Goal: Transaction & Acquisition: Purchase product/service

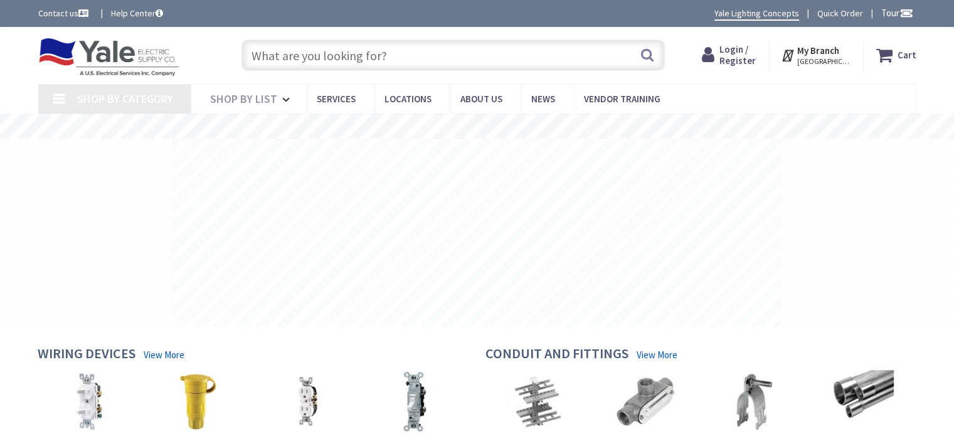
click at [266, 61] on input "text" at bounding box center [452, 55] width 423 height 31
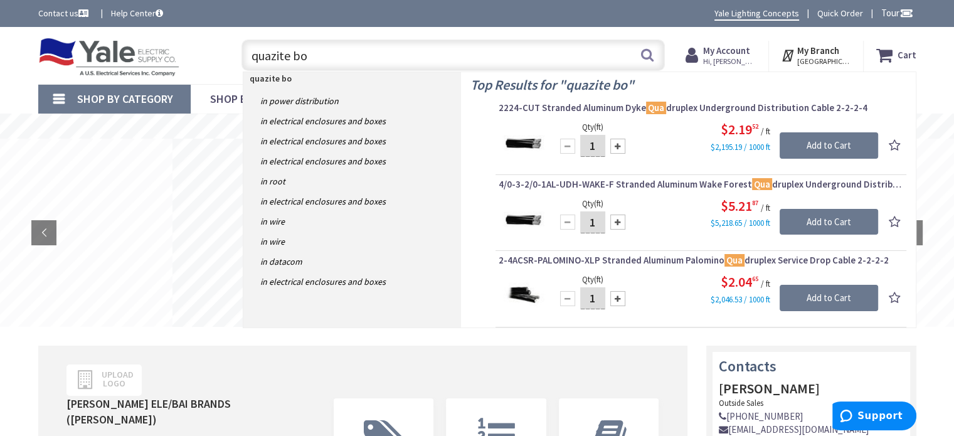
type input "quazite box"
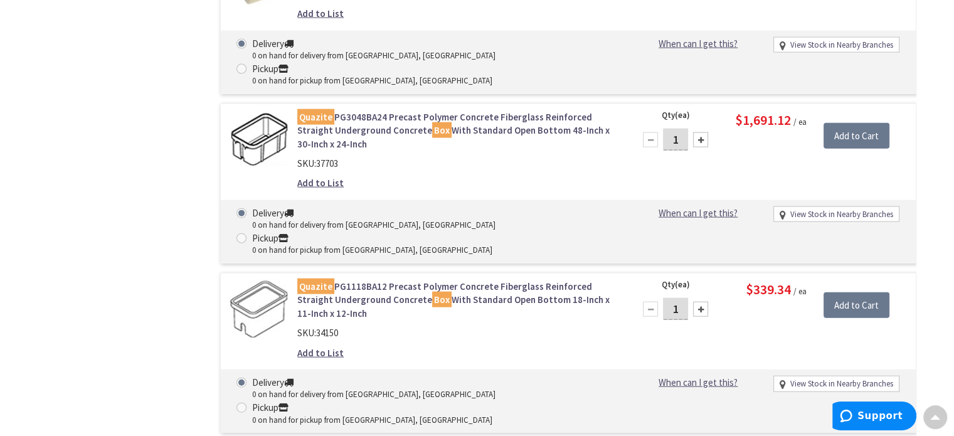
scroll to position [3136, 0]
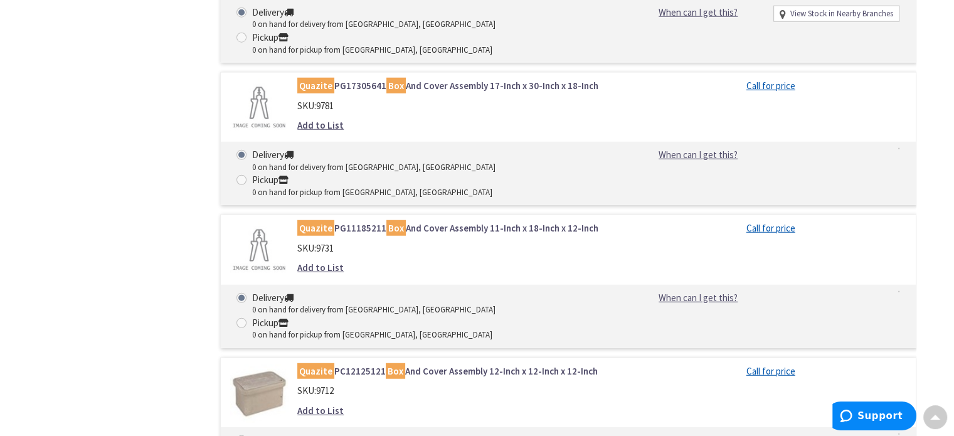
scroll to position [3387, 0]
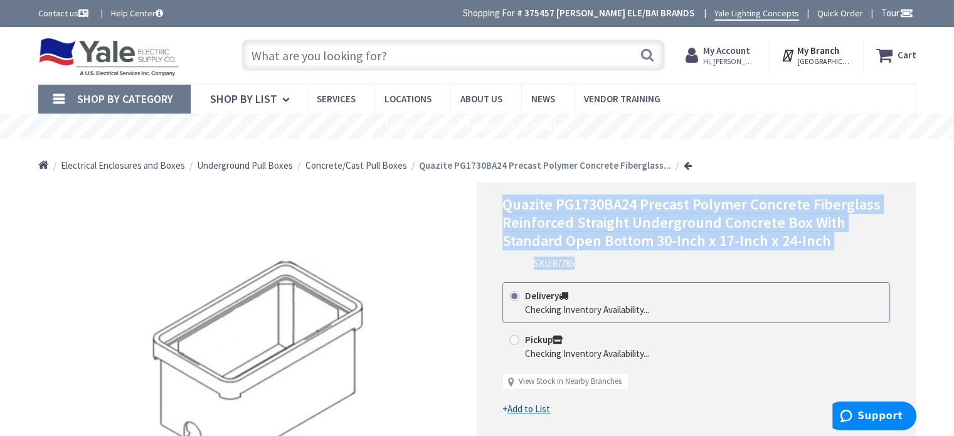
drag, startPoint x: 835, startPoint y: 254, endPoint x: 500, endPoint y: 199, distance: 339.3
click at [497, 199] on div "Quazite PG1730BA24 Precast Polymer Concrete Fiberglass Reinforced Straight Unde…" at bounding box center [696, 363] width 439 height 363
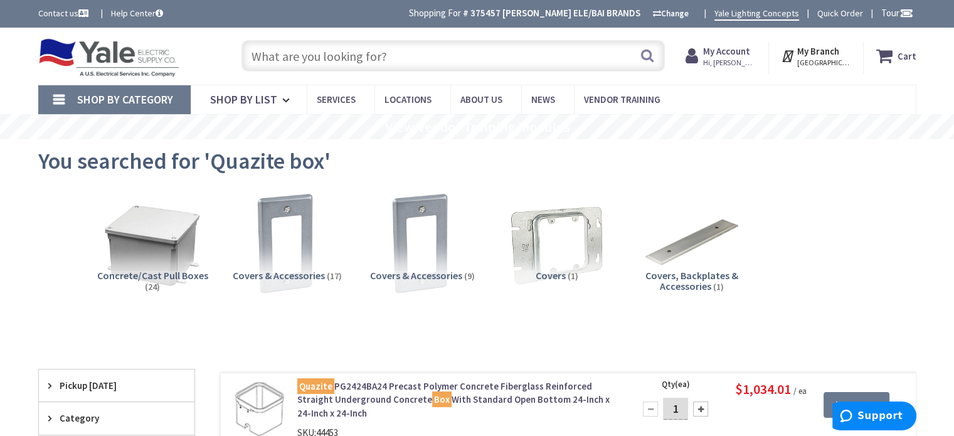
drag, startPoint x: 441, startPoint y: 59, endPoint x: 435, endPoint y: 55, distance: 7.2
click at [440, 58] on input "text" at bounding box center [452, 55] width 423 height 31
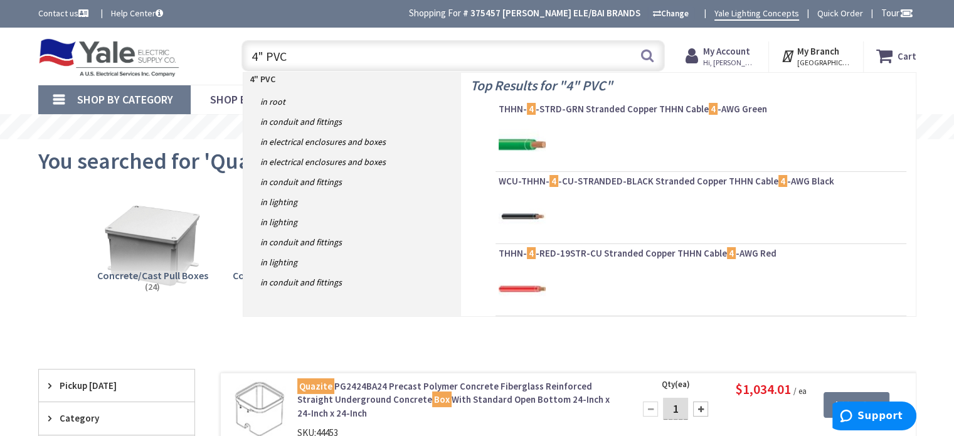
click at [406, 56] on input "4" PVC" at bounding box center [452, 55] width 423 height 31
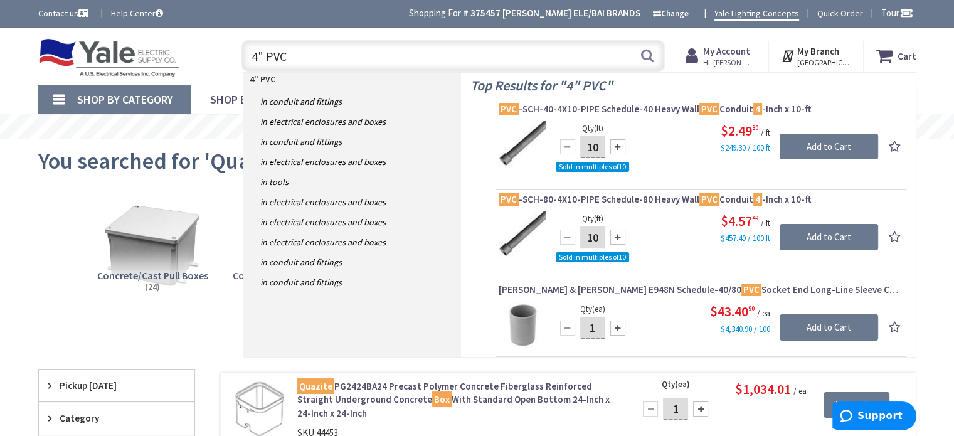
click at [256, 59] on input "4" PVC" at bounding box center [452, 55] width 423 height 31
type input "4" PVC"
click at [644, 59] on button "Search" at bounding box center [647, 55] width 16 height 28
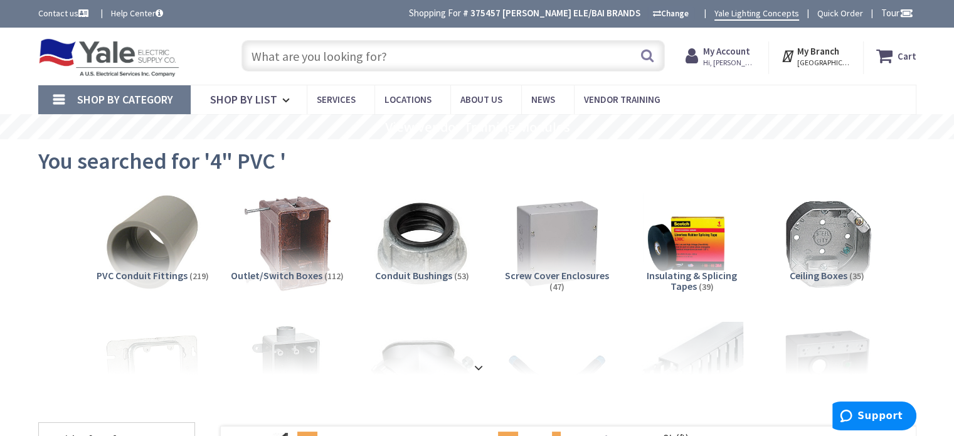
click at [388, 46] on input "text" at bounding box center [452, 55] width 423 height 31
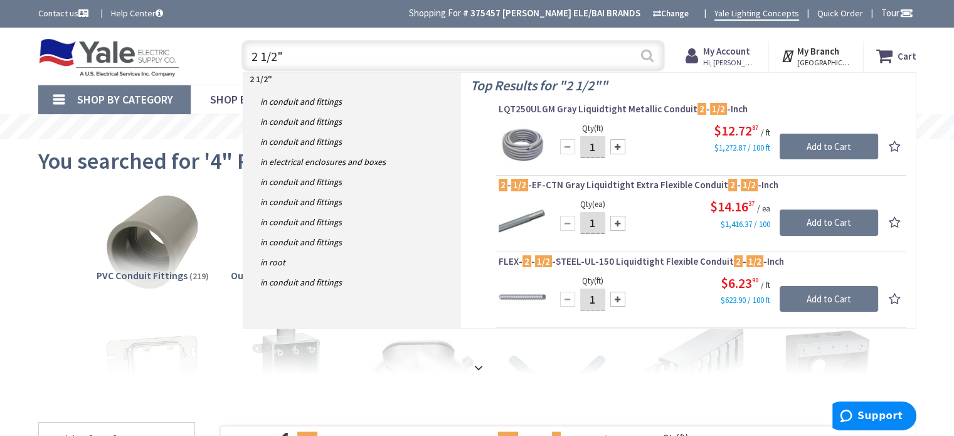
type input "2 1/2""
click at [654, 54] on button "Search" at bounding box center [647, 55] width 16 height 28
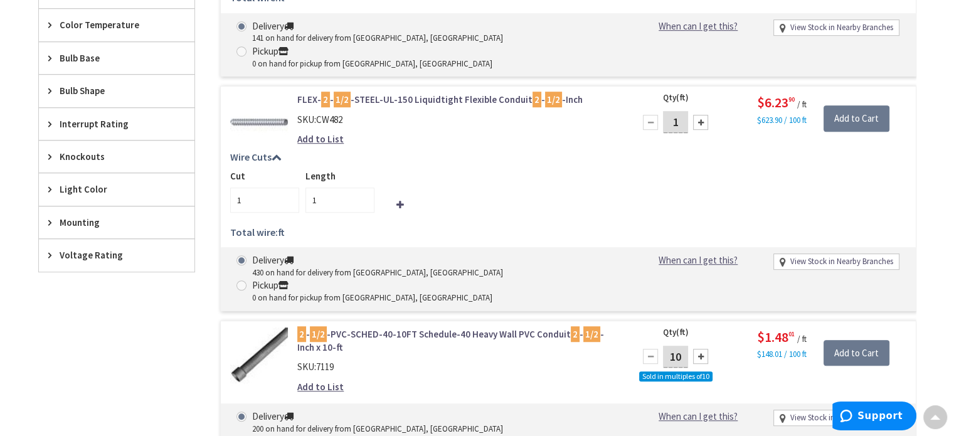
scroll to position [815, 0]
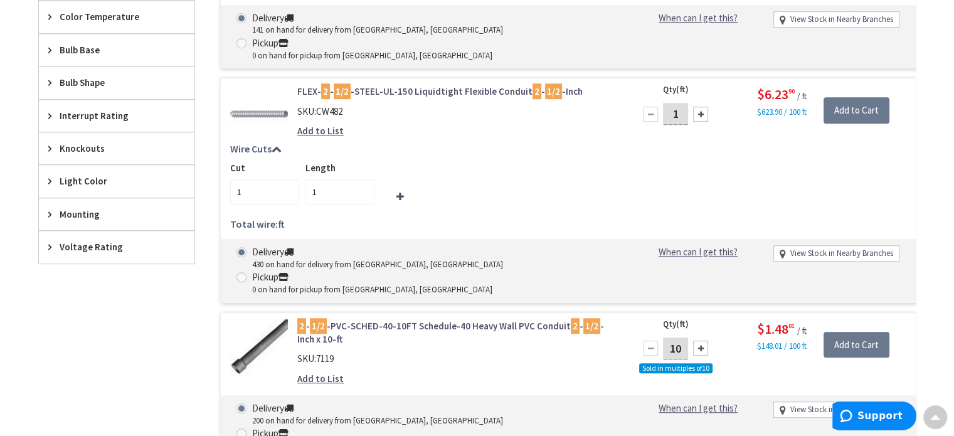
drag, startPoint x: 493, startPoint y: 253, endPoint x: 478, endPoint y: 258, distance: 15.9
click at [494, 319] on link "2 - 1/2 -PVC-SCHED-40-10FT Schedule-40 Heavy Wall PVC Conduit 2 - 1/2 -Inch x 1…" at bounding box center [456, 332] width 319 height 27
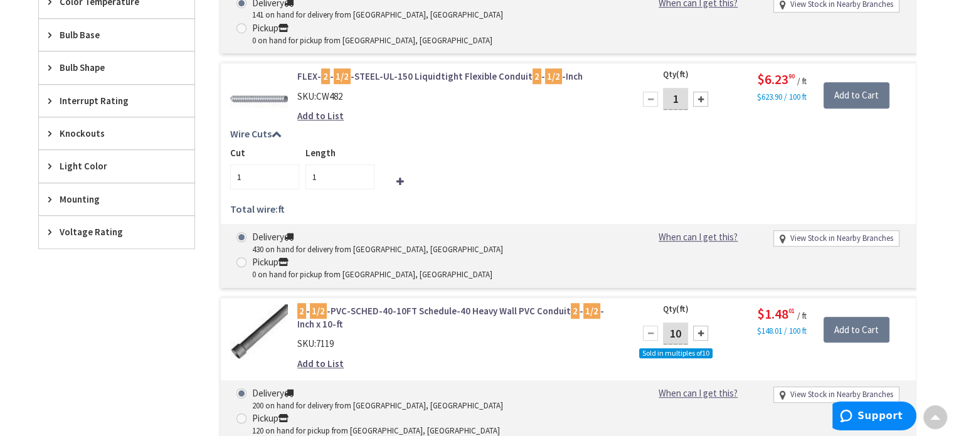
scroll to position [878, 0]
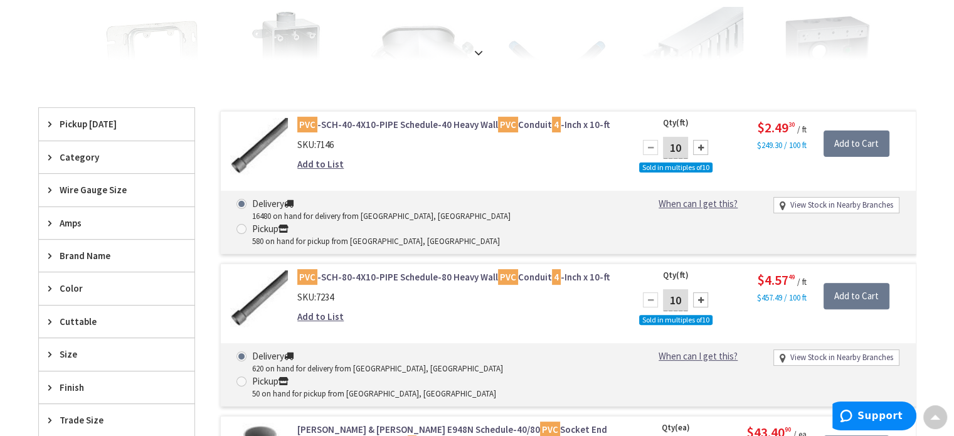
scroll to position [314, 0]
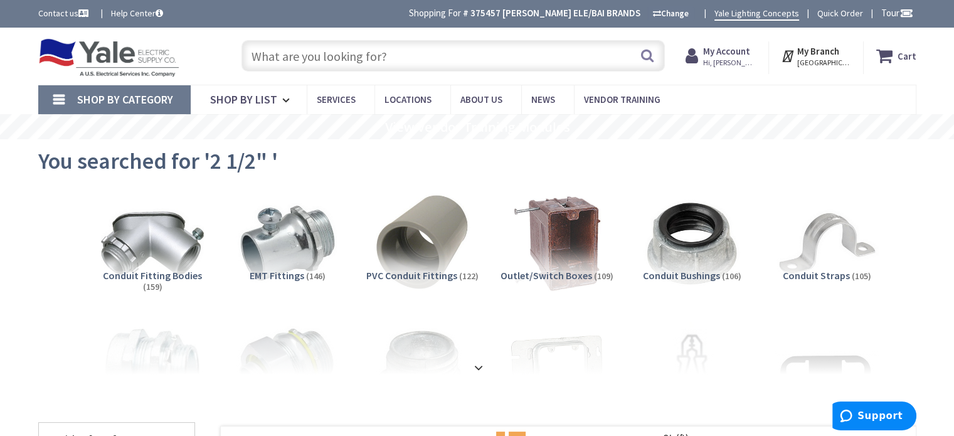
click at [554, 62] on input "text" at bounding box center [452, 55] width 423 height 31
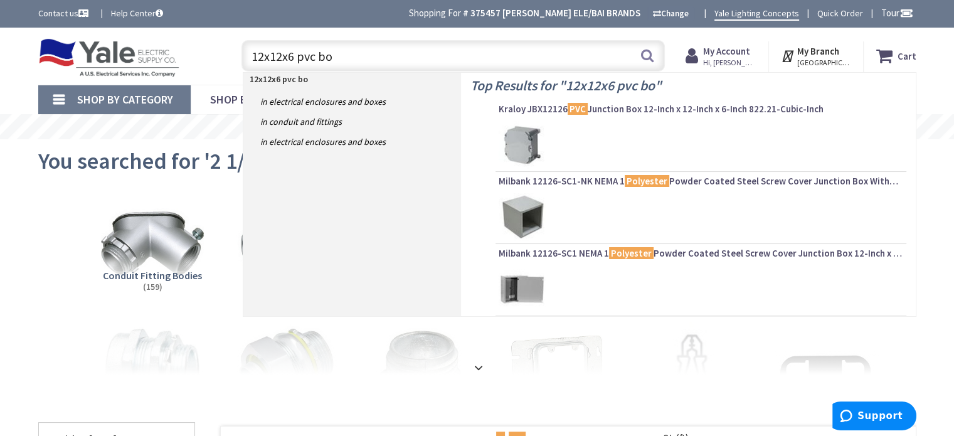
type input "12x12x6 pvc box"
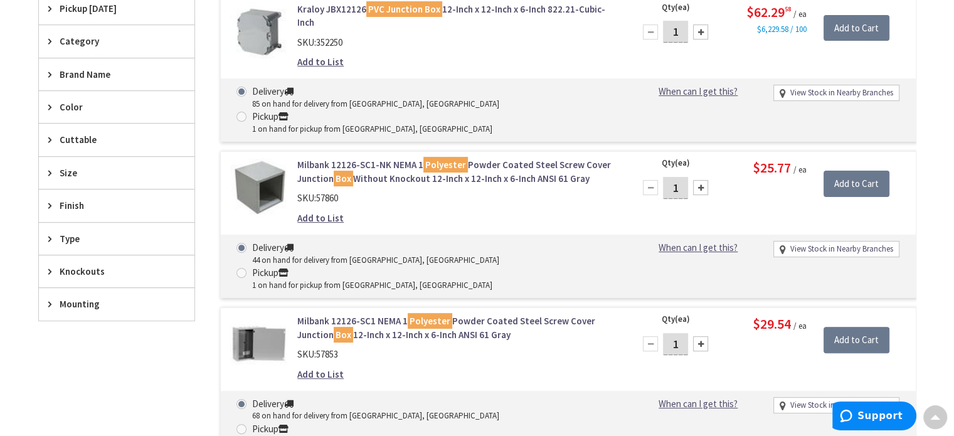
scroll to position [440, 0]
